Goal: Task Accomplishment & Management: Use online tool/utility

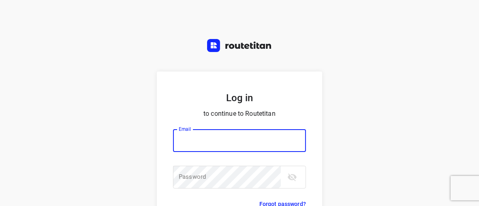
type input "horeca@kaddour.nl"
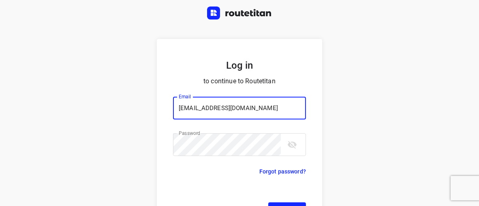
scroll to position [62, 0]
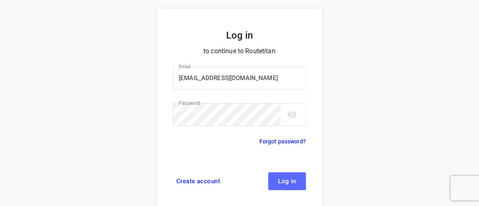
click at [278, 184] on button "Log in" at bounding box center [287, 181] width 38 height 18
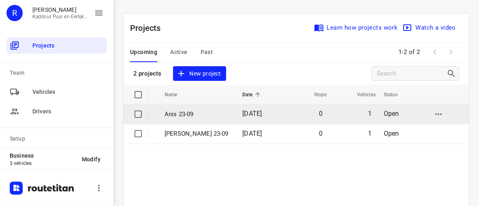
click at [177, 113] on p "Anis 23-09" at bounding box center [198, 113] width 66 height 9
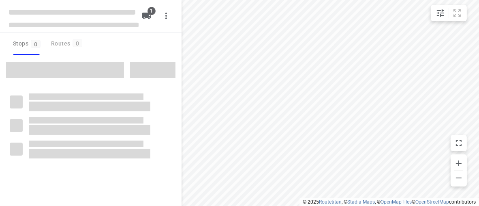
type input "distance"
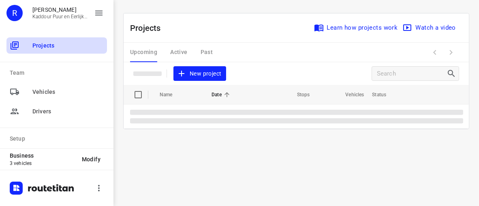
click at [57, 48] on span "Projects" at bounding box center [67, 45] width 71 height 9
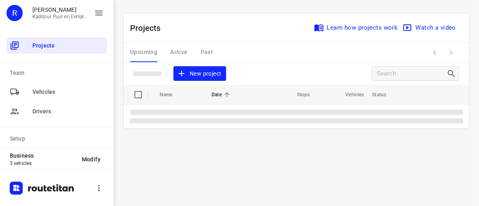
click at [182, 51] on div "Upcoming Active Past" at bounding box center [178, 52] width 96 height 19
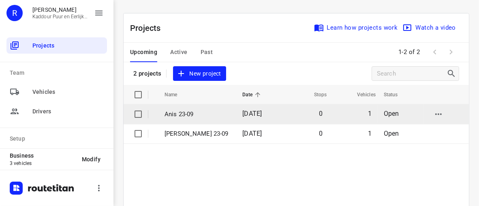
click at [249, 111] on span "23 Sep 2025" at bounding box center [251, 113] width 19 height 8
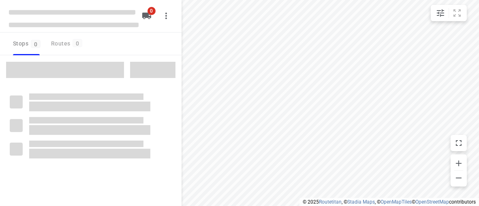
type input "distance"
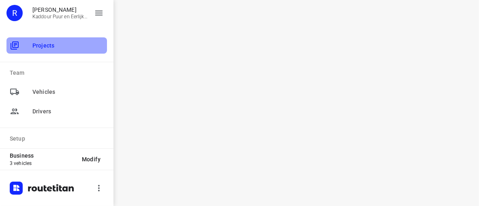
click at [63, 44] on span "Projects" at bounding box center [67, 45] width 71 height 9
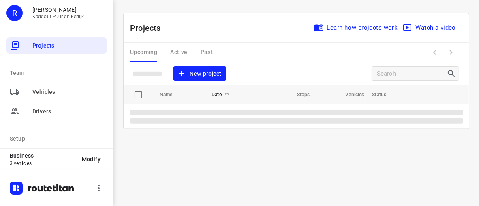
click at [179, 52] on div "Upcoming Active Past" at bounding box center [178, 52] width 96 height 19
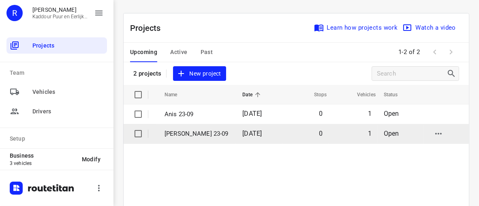
click at [242, 133] on span "23 Sep 2025" at bounding box center [251, 133] width 19 height 8
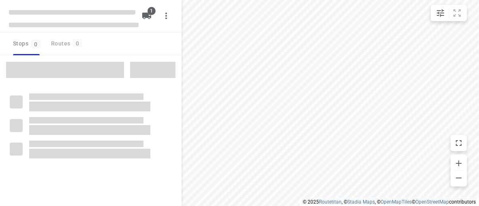
type input "distance"
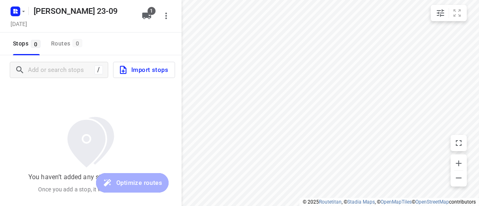
click at [109, 121] on img at bounding box center [91, 142] width 66 height 60
click at [99, 103] on div "You haven’t added any stops to this project Once you add a stop, it will show u…" at bounding box center [91, 153] width 182 height 138
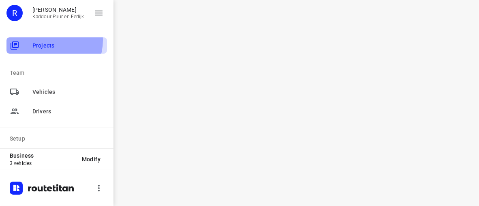
click at [47, 40] on div "Projects" at bounding box center [56, 45] width 101 height 16
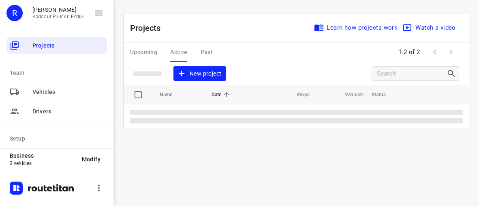
click at [183, 51] on div "Upcoming Active Past" at bounding box center [178, 52] width 96 height 19
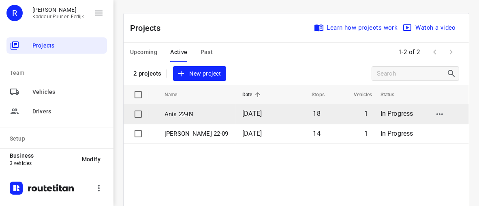
click at [191, 116] on p "Anis 22-09" at bounding box center [198, 113] width 66 height 9
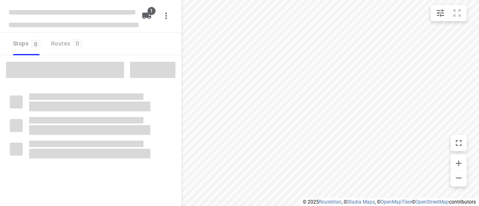
type input "distance"
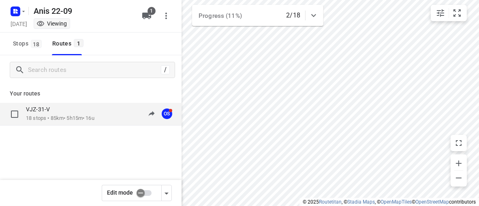
click at [89, 118] on p "18 stops • 85km • 5h15m • 16u" at bounding box center [60, 118] width 69 height 8
